Goal: Find specific page/section: Find specific page/section

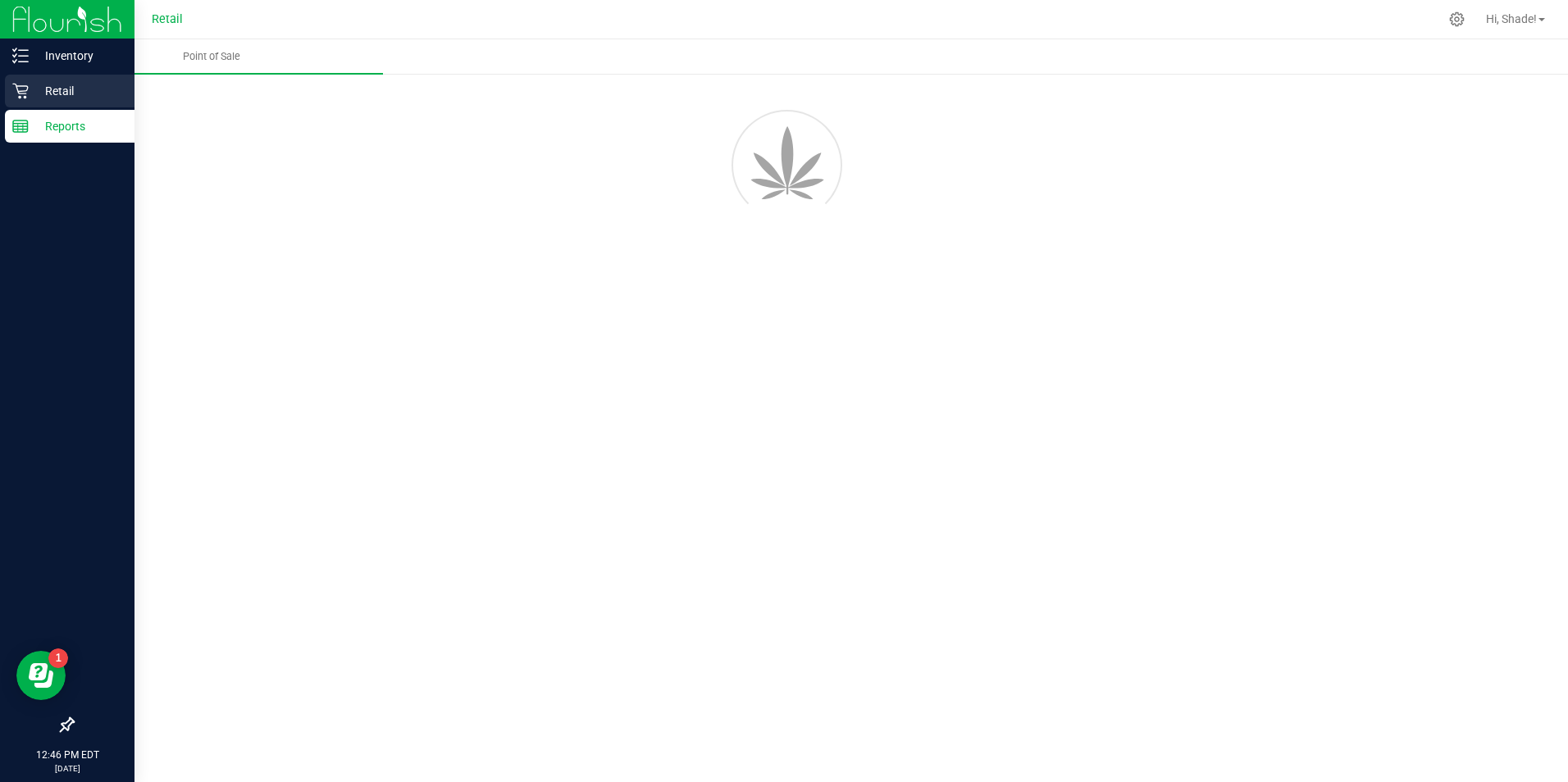
click at [24, 95] on icon at bounding box center [20, 91] width 16 height 16
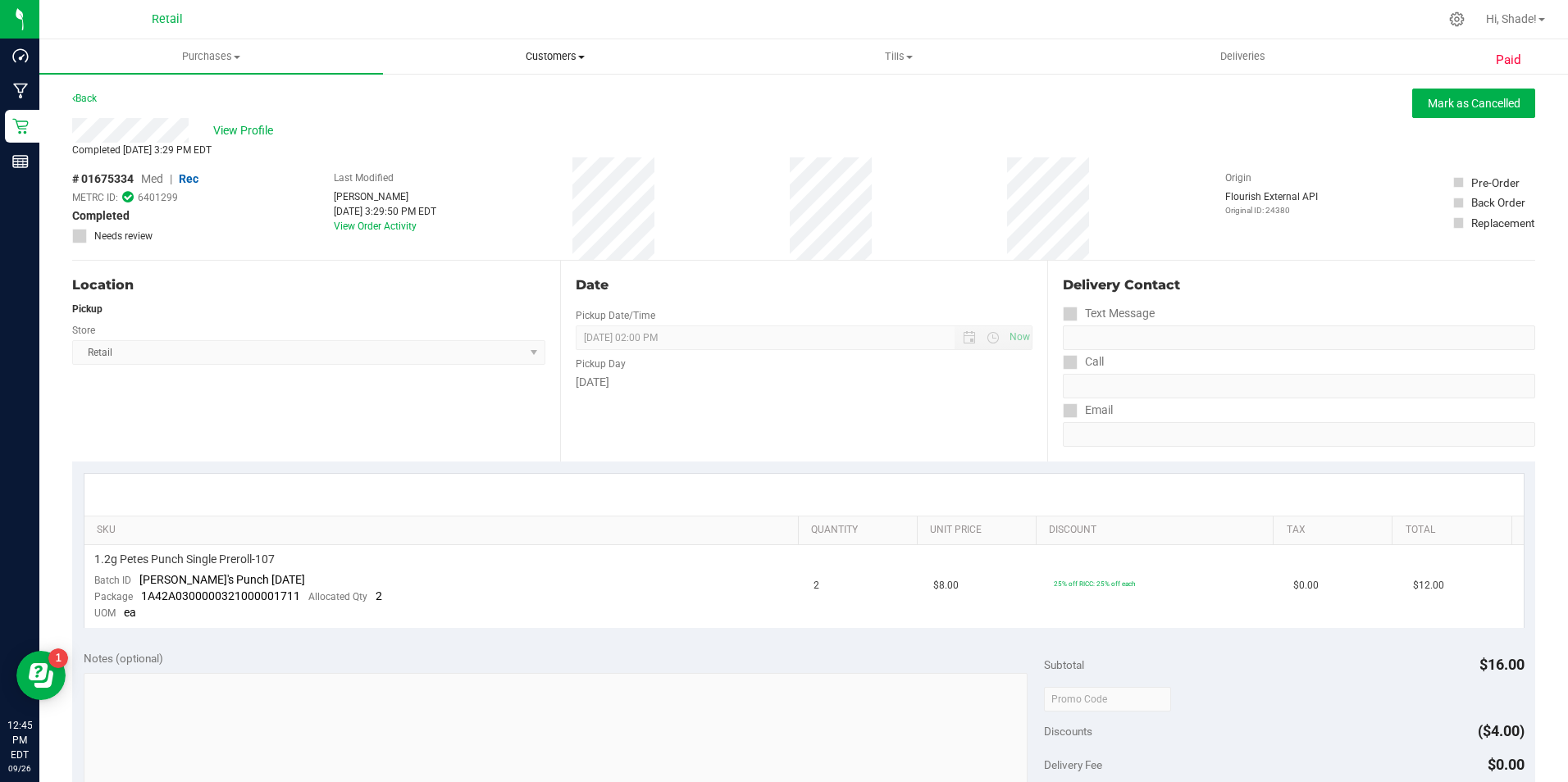
drag, startPoint x: 557, startPoint y: 52, endPoint x: 546, endPoint y: 65, distance: 17.0
click at [555, 52] on span "Customers" at bounding box center [554, 56] width 342 height 15
click at [490, 101] on span "All customers" at bounding box center [442, 98] width 118 height 14
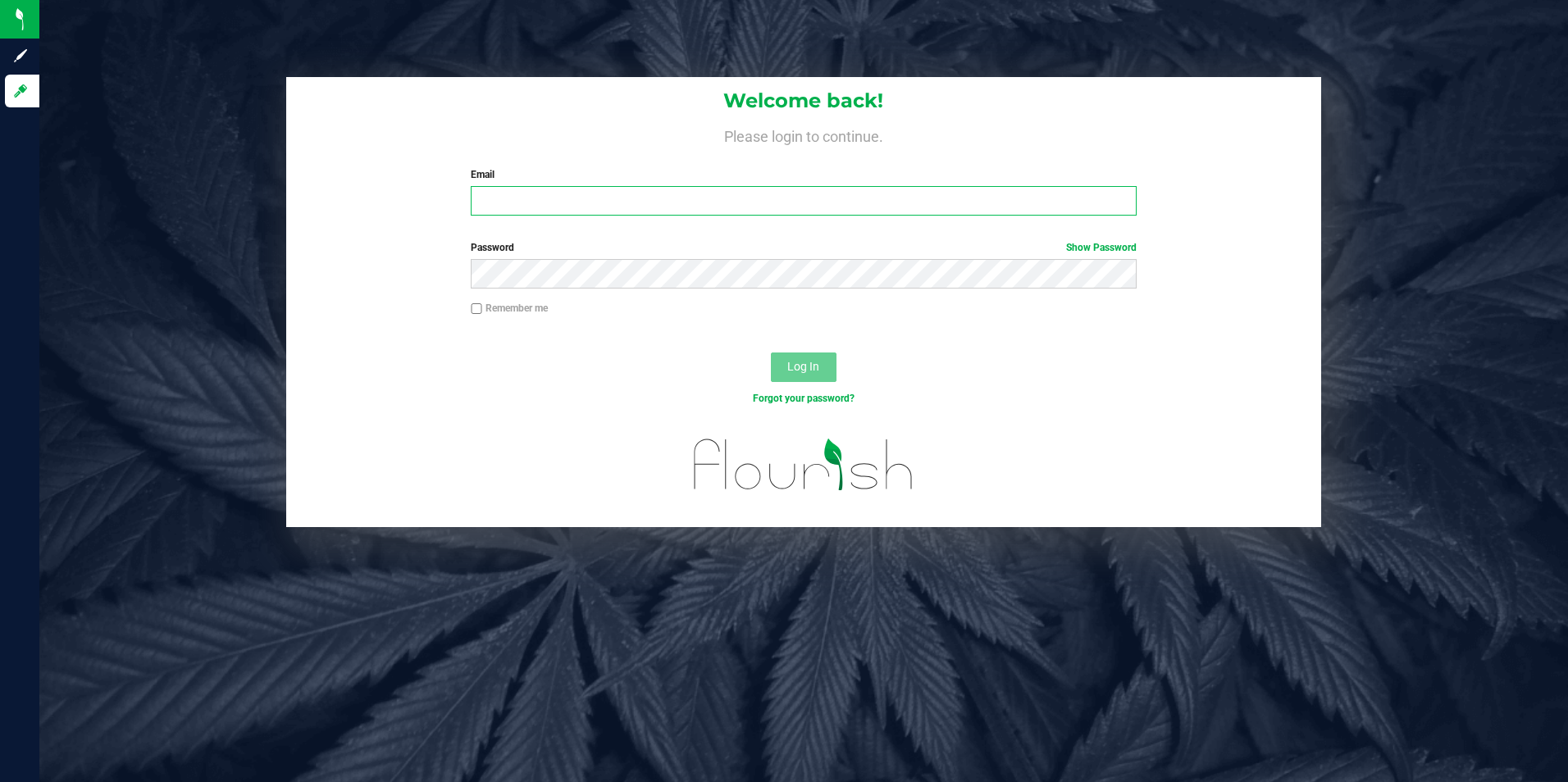
type input "slewis@slatercenter.com"
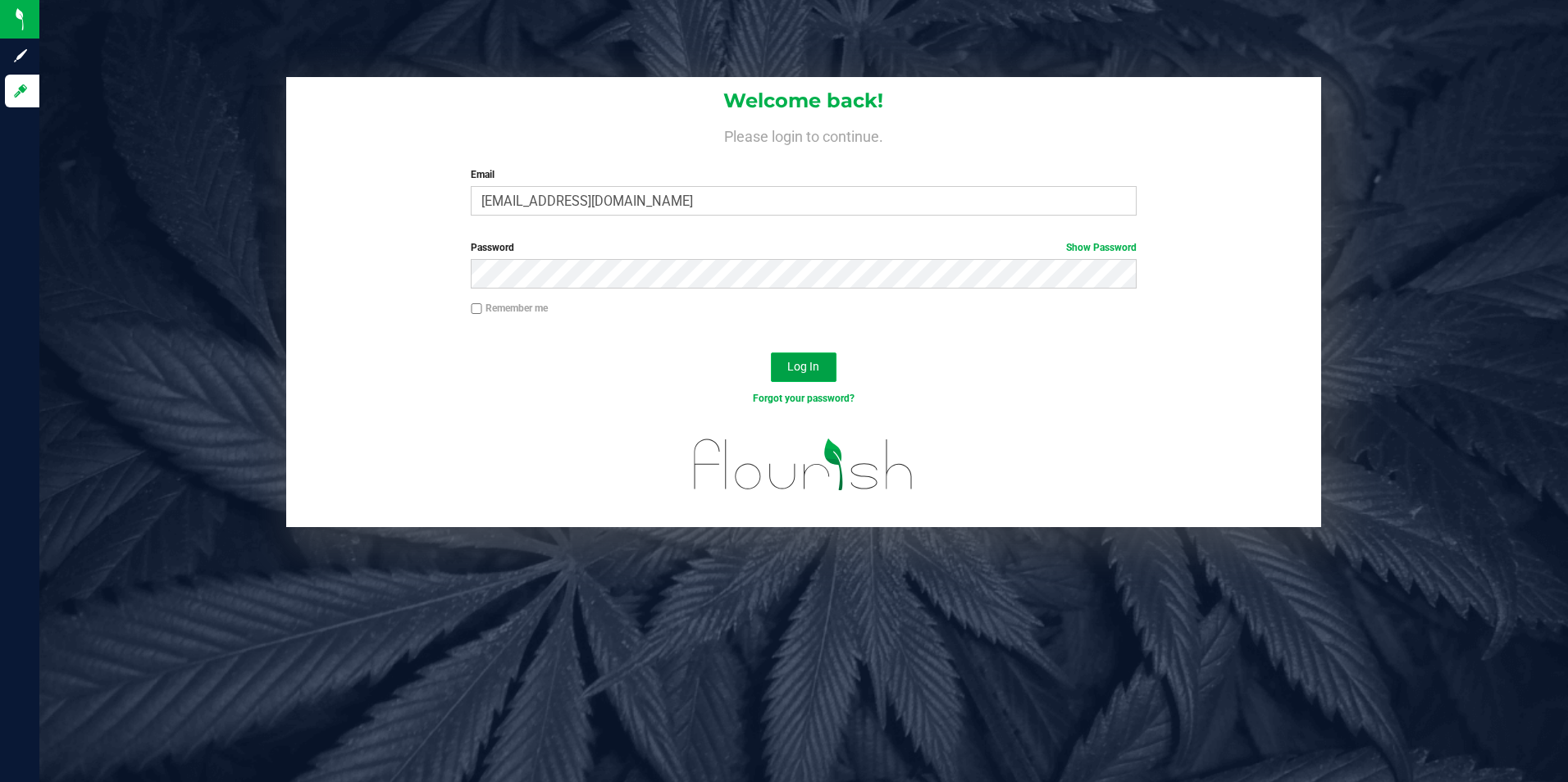
click at [799, 375] on button "Log In" at bounding box center [804, 367] width 66 height 29
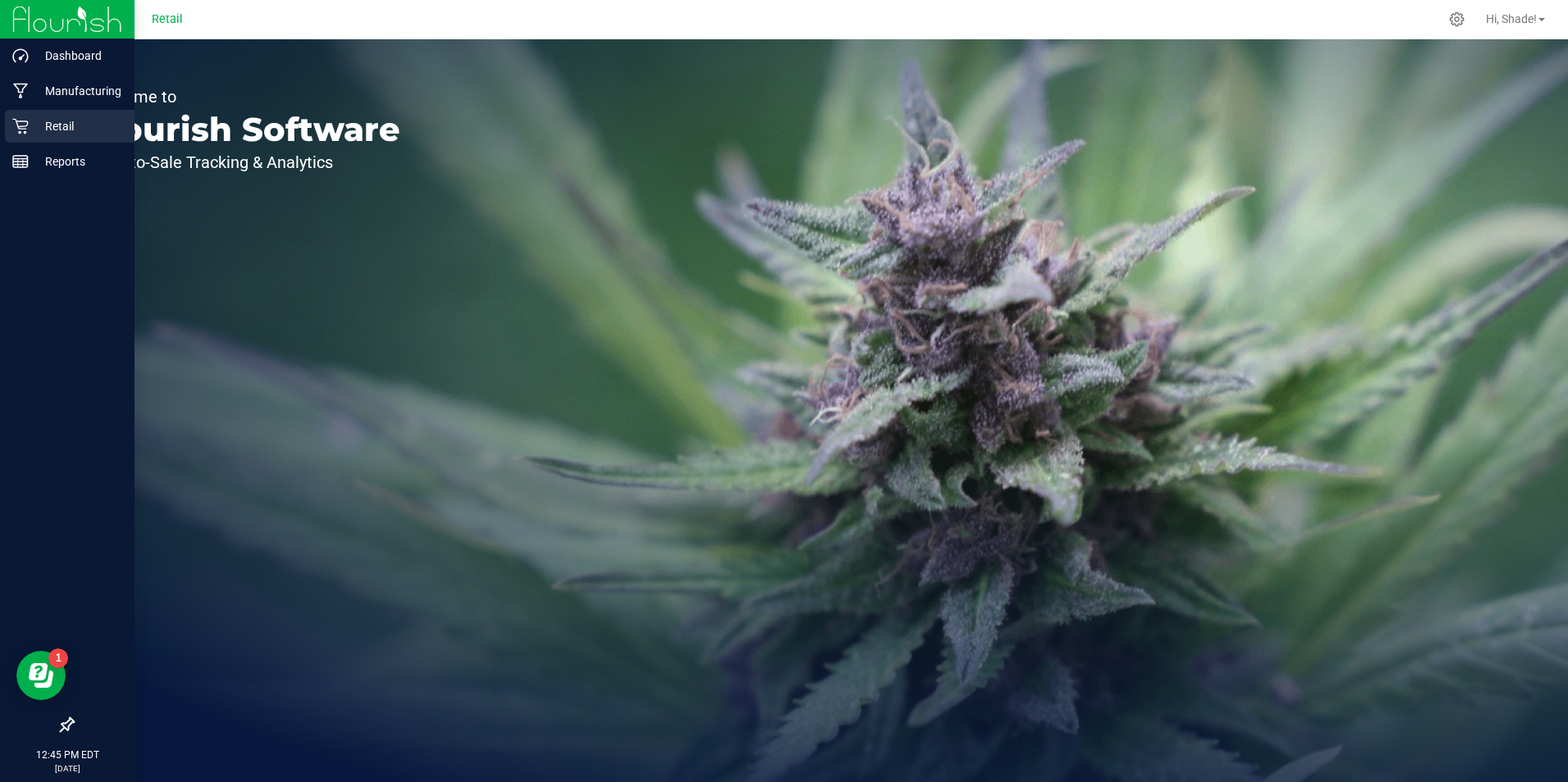
click at [23, 129] on icon at bounding box center [20, 127] width 16 height 16
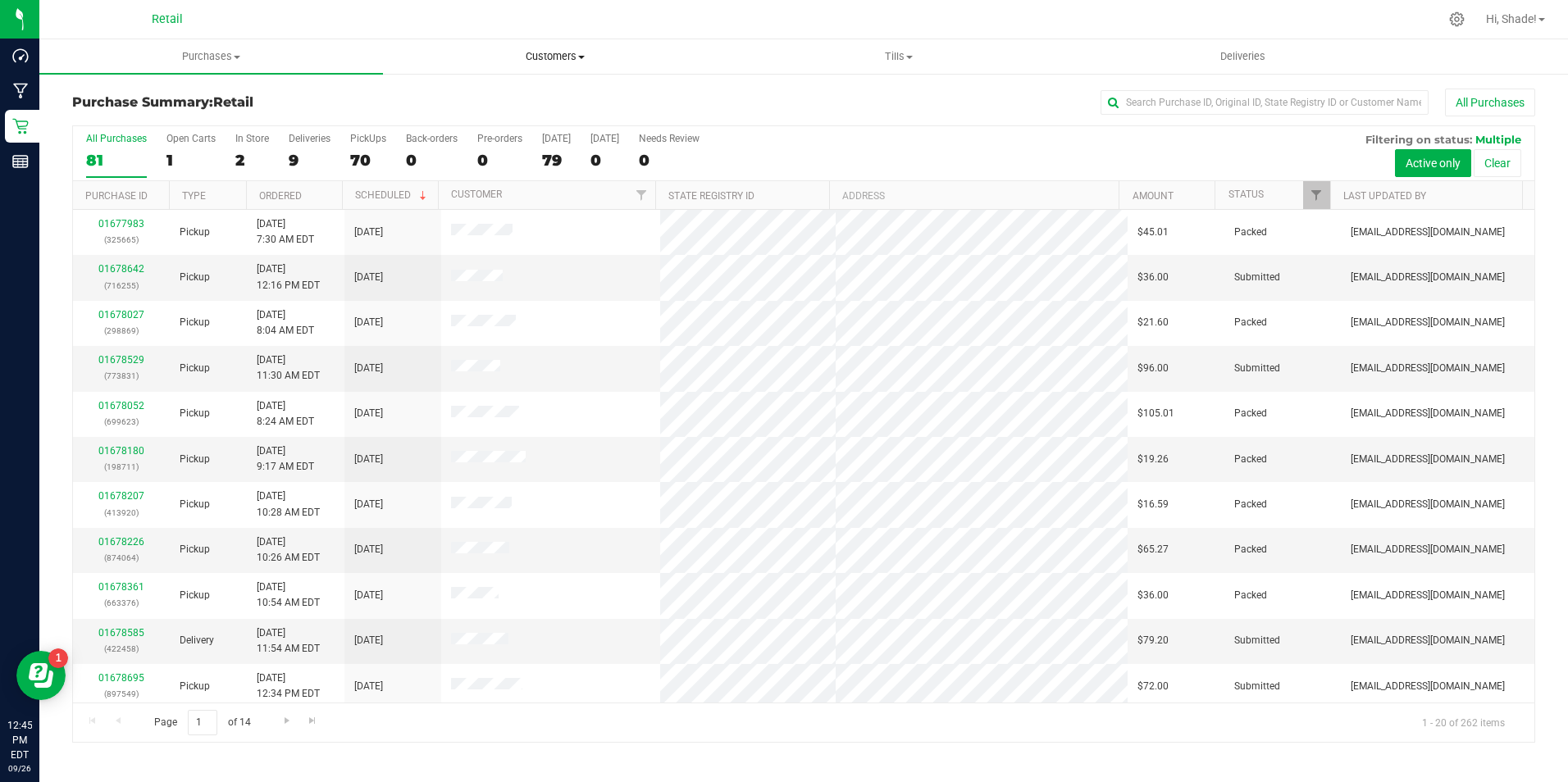
drag, startPoint x: 541, startPoint y: 47, endPoint x: 536, endPoint y: 59, distance: 13.0
click at [541, 47] on uib-tab-heading "Customers All customers Add a new customer All physicians" at bounding box center [554, 57] width 342 height 33
click at [547, 71] on uib-tab-heading "Customers All customers Add a new customer All physicians" at bounding box center [554, 57] width 342 height 33
click at [547, 56] on span "Customers" at bounding box center [554, 56] width 342 height 15
click at [463, 85] on ul "All customers Add a new customer All physicians" at bounding box center [555, 118] width 344 height 89
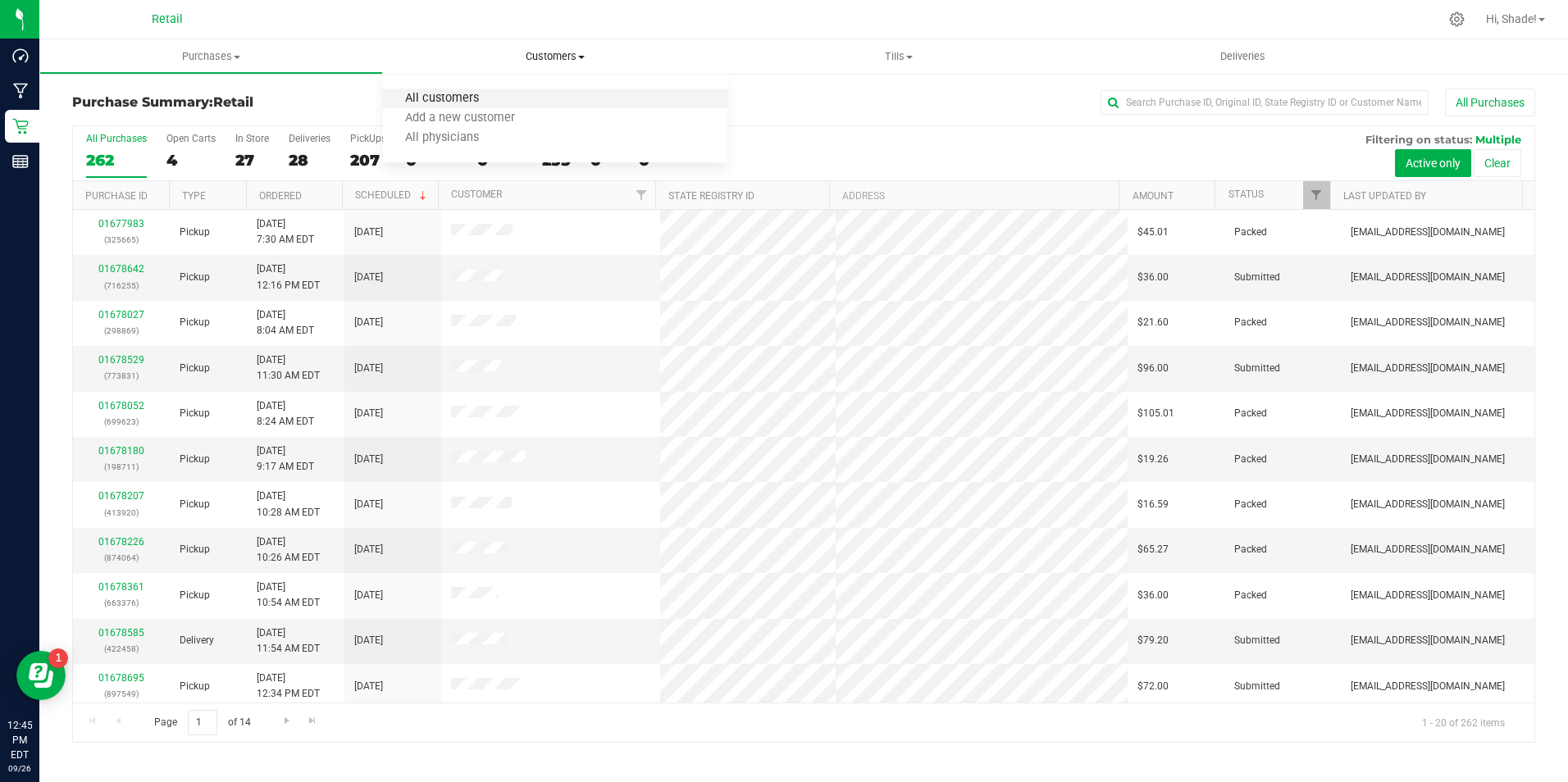
click at [464, 95] on span "All customers" at bounding box center [442, 98] width 118 height 14
